Goal: Task Accomplishment & Management: Manage account settings

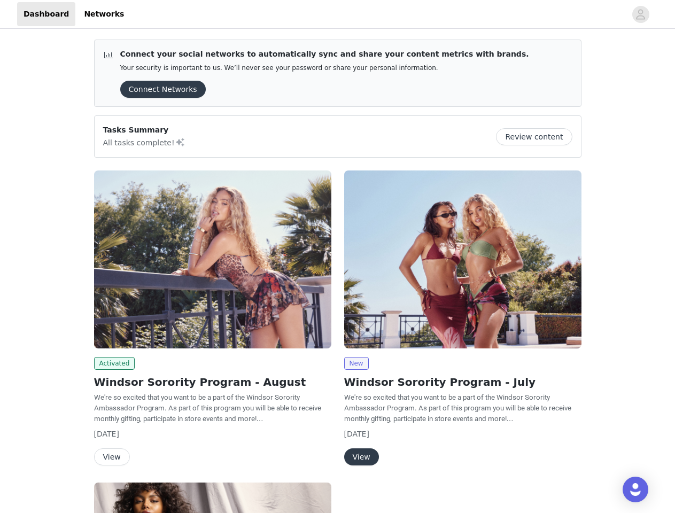
click at [338, 256] on div "New Windsor Sorority Program - July We're so excited that you want to be a part…" at bounding box center [463, 320] width 250 height 312
click at [337, 14] on div at bounding box center [377, 14] width 495 height 24
click at [641, 14] on icon "avatar" at bounding box center [640, 14] width 10 height 17
click at [159, 89] on div "Connect your social networks to automatically sync and share your content metri…" at bounding box center [337, 431] width 675 height 800
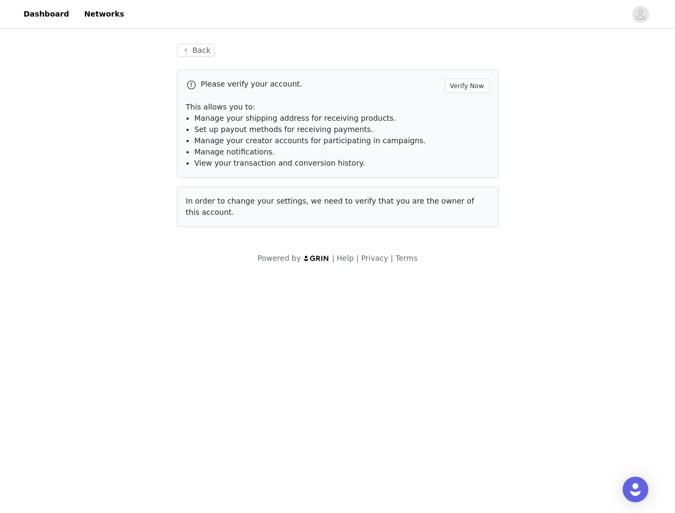
click at [538, 137] on div "Back Please verify your account. Verify Now This allows you to: Manage your shi…" at bounding box center [337, 154] width 675 height 246
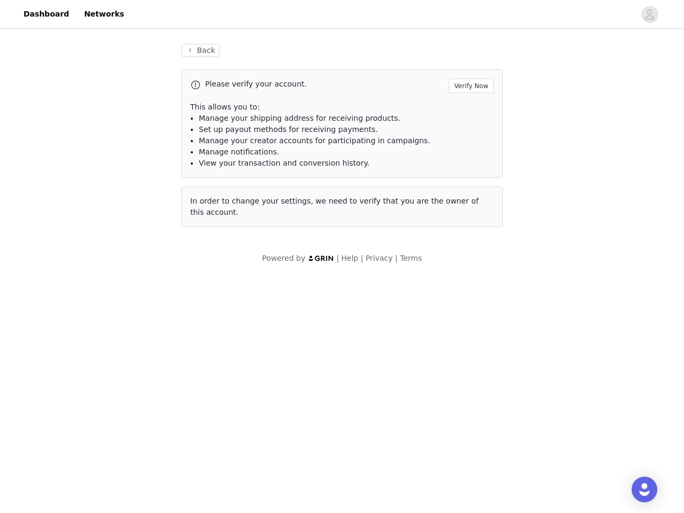
click at [213, 259] on div "Powered by | Help | Privacy | Terms" at bounding box center [342, 265] width 684 height 24
click at [113, 363] on body "Dashboard Networks Back Please verify your account. Verify Now This allows you …" at bounding box center [342, 256] width 684 height 513
click at [111, 457] on body "Dashboard Networks Back Please verify your account. Verify Now This allows you …" at bounding box center [342, 256] width 684 height 513
click at [463, 259] on div "Powered by | Help | Privacy | Terms" at bounding box center [342, 265] width 684 height 24
click at [356, 363] on body "Dashboard Networks Back Please verify your account. Verify Now This allows you …" at bounding box center [342, 256] width 684 height 513
